Goal: Transaction & Acquisition: Download file/media

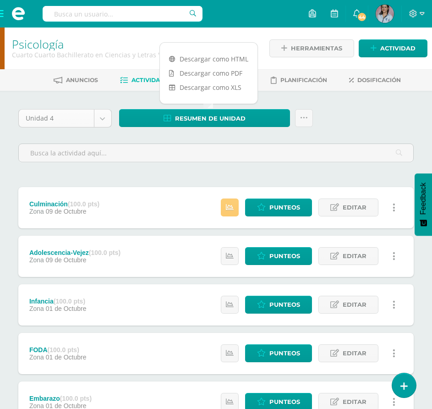
click at [100, 122] on body "Estudiantes Disciplina Asistencia Mis cursos Archivos Soporte Ayuda Reportar un…" at bounding box center [216, 266] width 432 height 532
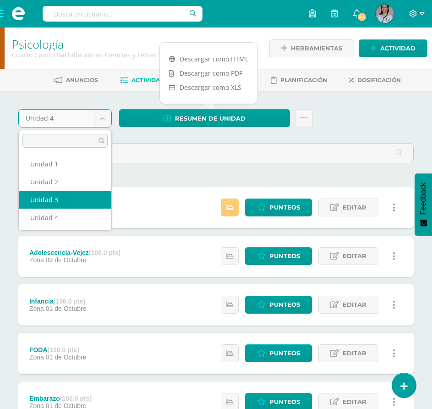
select select "Unidad 3"
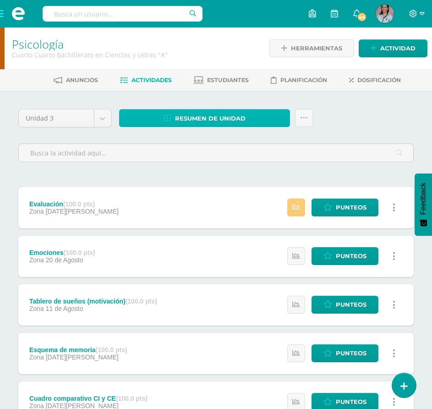
click at [273, 115] on link "Resumen de unidad" at bounding box center [204, 118] width 171 height 18
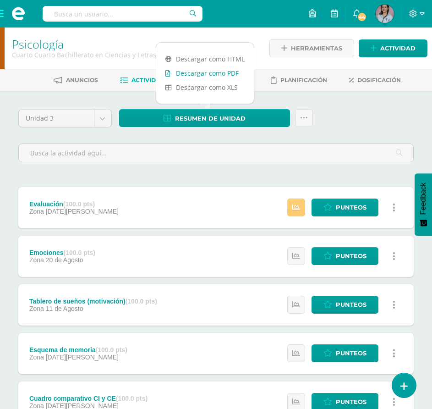
click at [216, 73] on link "Descargar como PDF" at bounding box center [205, 73] width 98 height 14
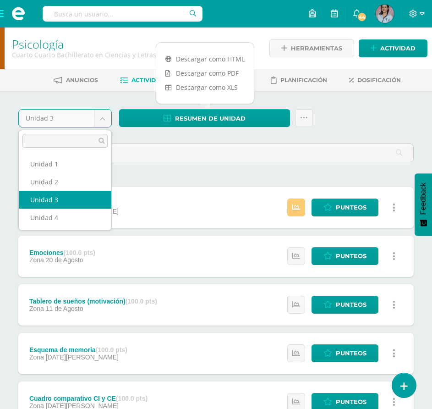
click at [98, 120] on body "Estudiantes Disciplina Asistencia Mis cursos Archivos Soporte Ayuda Reportar un…" at bounding box center [216, 290] width 432 height 580
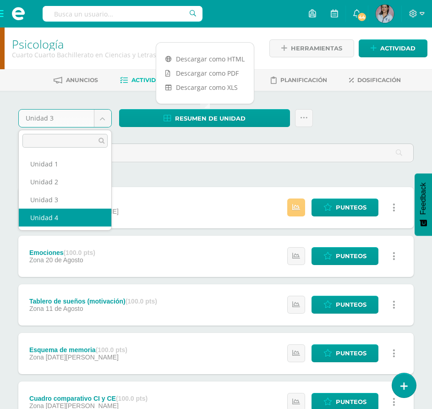
select select "Unidad 4"
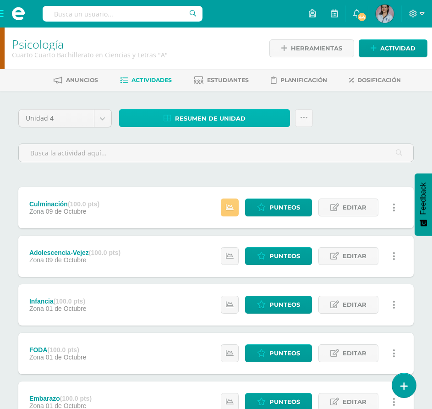
click at [222, 111] on span "Resumen de unidad" at bounding box center [210, 118] width 71 height 17
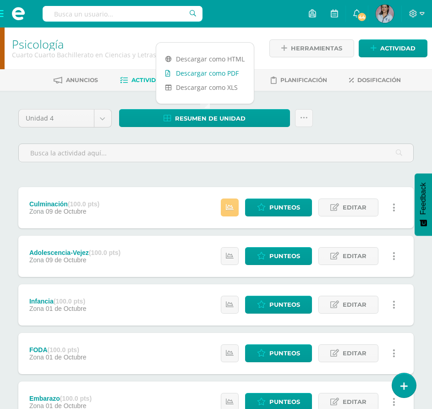
click at [224, 76] on link "Descargar como PDF" at bounding box center [205, 73] width 98 height 14
click at [105, 119] on body "Estudiantes Disciplina Asistencia Mis cursos Archivos Soporte Ayuda Reportar un…" at bounding box center [216, 266] width 432 height 532
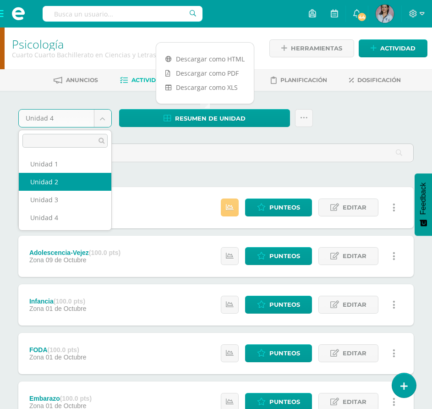
select select "Unidad 2"
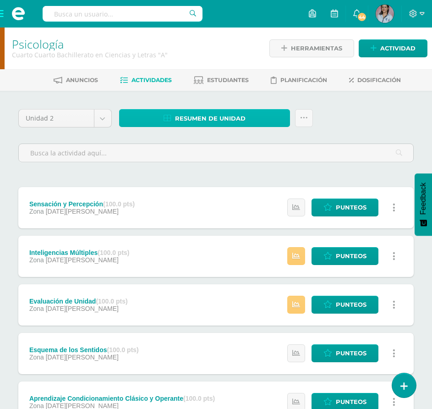
click at [218, 120] on span "Resumen de unidad" at bounding box center [210, 118] width 71 height 17
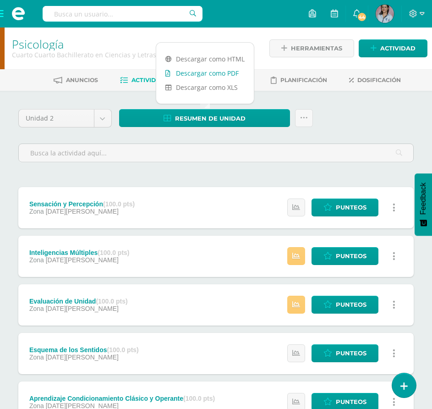
click at [208, 76] on link "Descargar como PDF" at bounding box center [205, 73] width 98 height 14
click at [103, 121] on body "Estudiantes Disciplina Asistencia Mis cursos Archivos Soporte Ayuda Reportar un…" at bounding box center [216, 290] width 432 height 580
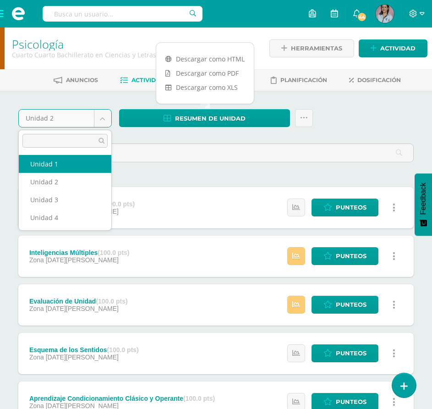
select select "Unidad 1"
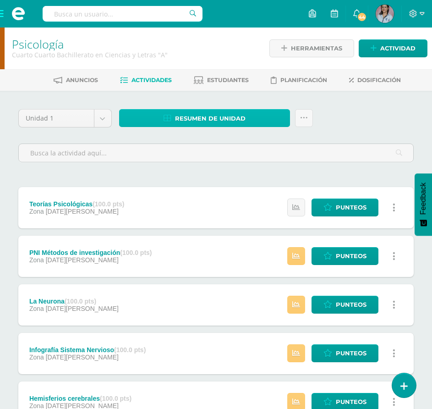
click at [226, 118] on span "Resumen de unidad" at bounding box center [210, 118] width 71 height 17
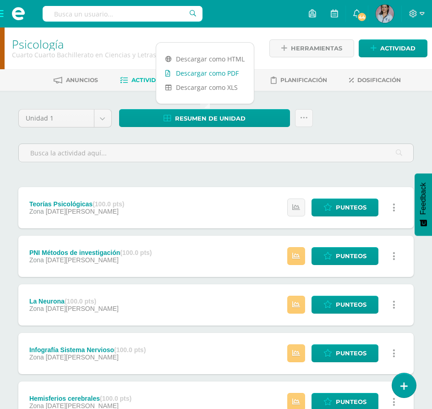
click at [216, 73] on link "Descargar como PDF" at bounding box center [205, 73] width 98 height 14
